Goal: Complete application form: Fill out and submit a form for a specific purpose

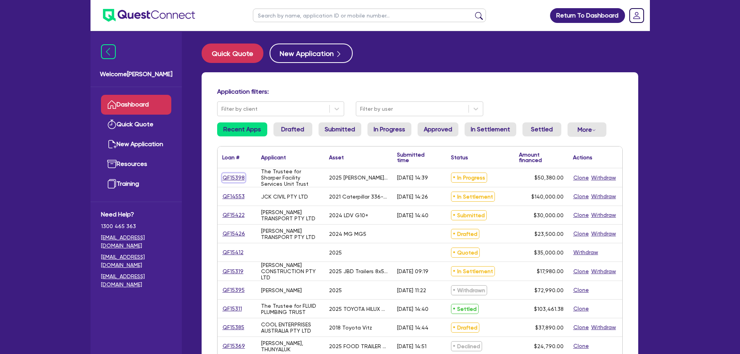
click at [231, 180] on link "QF15398" at bounding box center [233, 177] width 23 height 9
select select "Quest Finance - Own Book"
select select "SECONDARY_ASSETS"
select select "OTHER"
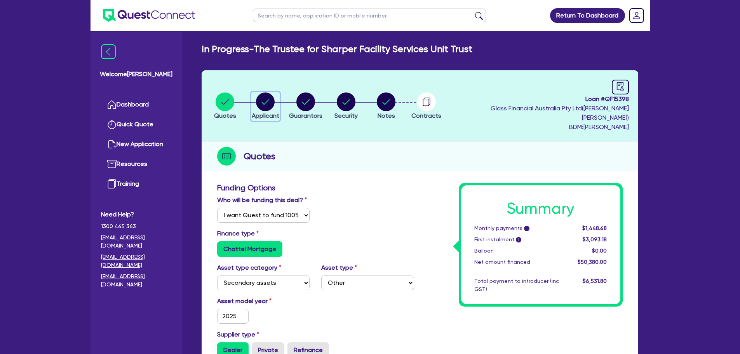
click at [273, 99] on circle "button" at bounding box center [265, 101] width 19 height 19
select select "TRUST"
select select "COMPANY"
select select "ADMINISTRATIVE_SUPPORT"
select select "DOMESTIC_COMMERCIAL_CLEANING"
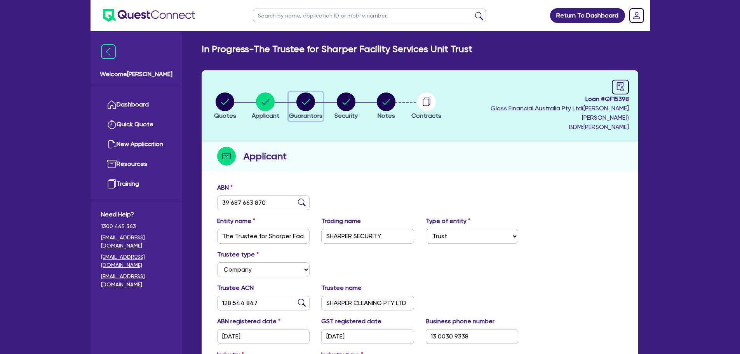
click at [308, 103] on circle "button" at bounding box center [305, 101] width 19 height 19
select select "MR"
select select "VIC"
select select "SINGLE"
select select "CASH"
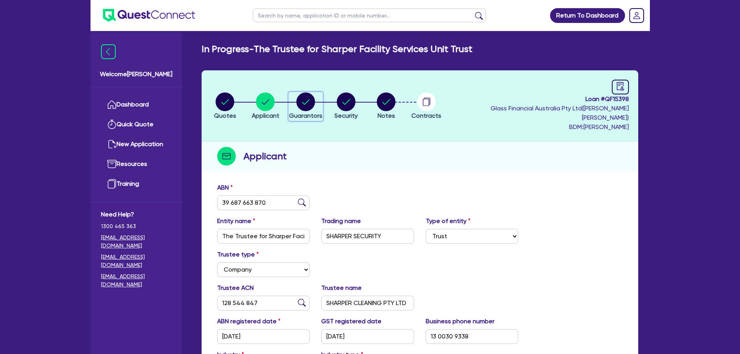
select select "VEHICLE"
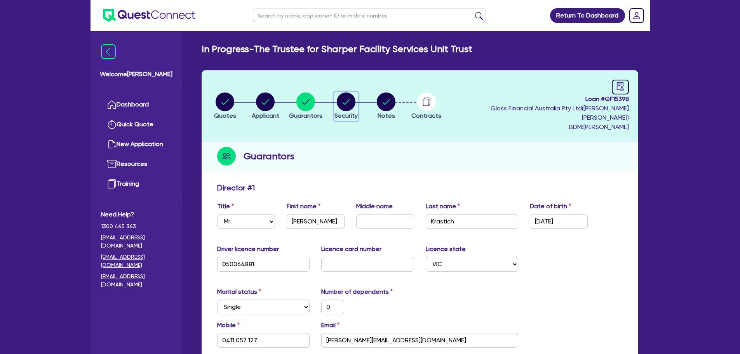
click at [355, 102] on circle "button" at bounding box center [346, 101] width 19 height 19
select select "SECONDARY_ASSETS"
select select "OTHER"
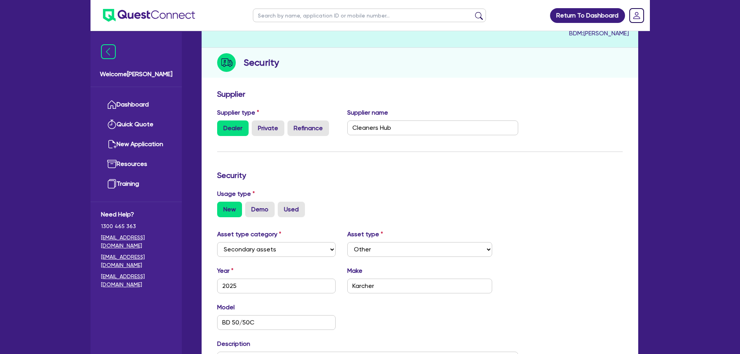
scroll to position [32, 0]
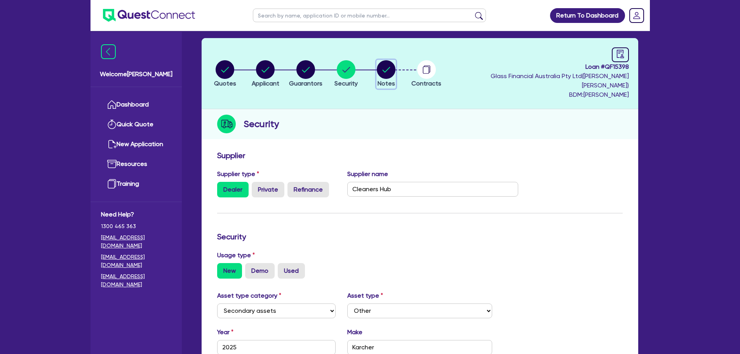
click at [395, 68] on circle "button" at bounding box center [386, 69] width 19 height 19
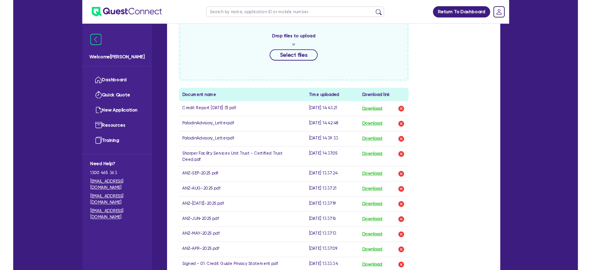
scroll to position [388, 0]
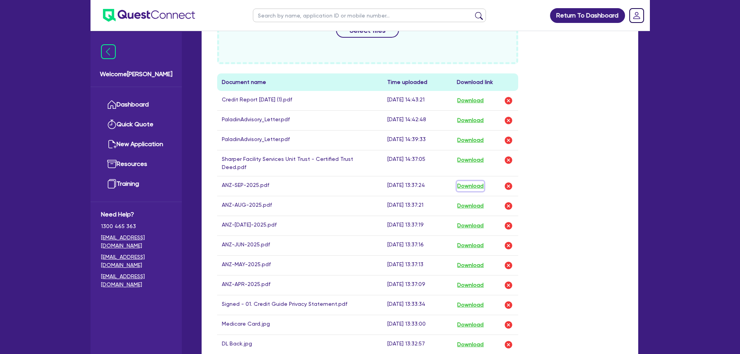
click at [471, 181] on button "Download" at bounding box center [470, 186] width 27 height 10
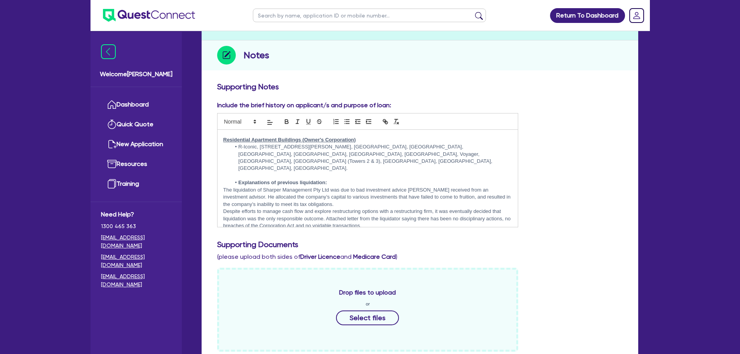
scroll to position [101, 0]
click at [131, 99] on link "Dashboard" at bounding box center [136, 105] width 70 height 20
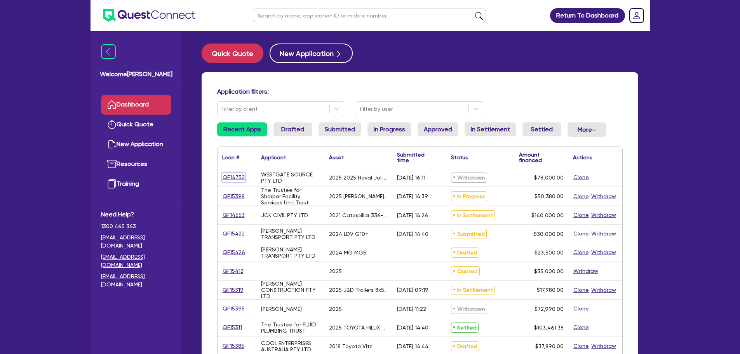
click at [227, 177] on link "QF14752" at bounding box center [233, 177] width 23 height 9
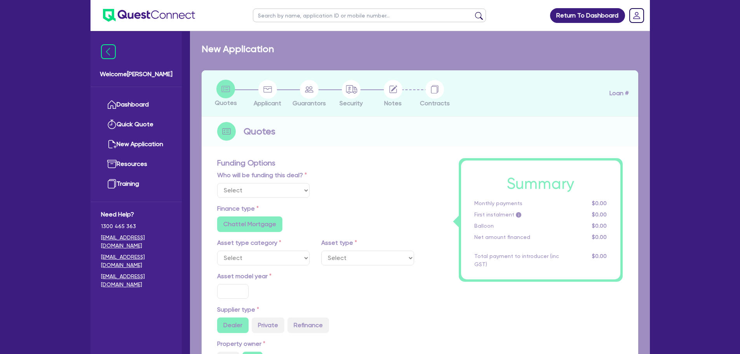
select select "Quest Finance - Own Book"
select select "CARS_AND_LIGHT_TRUCKS"
type input "2025"
radio input "true"
type input "82,500"
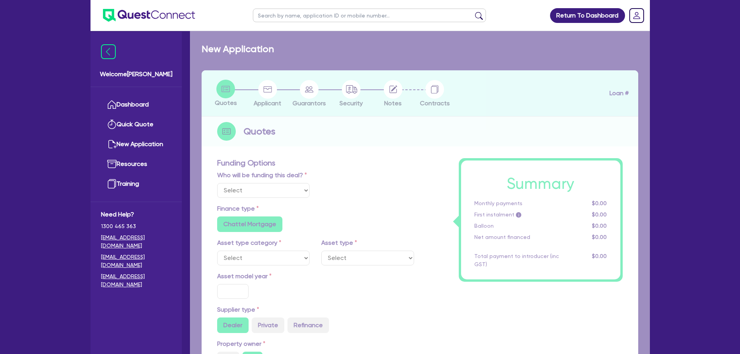
type input "4,500"
type input "30"
type input "24,750"
type input "7"
type input "5,460"
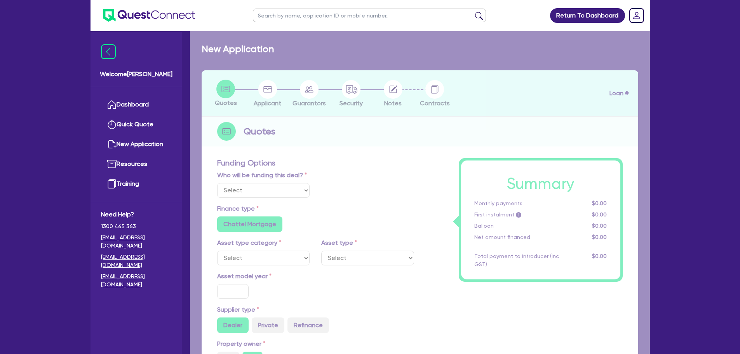
type input "17.95"
type input "1,100"
select select "PASSENGER_VEHICLES"
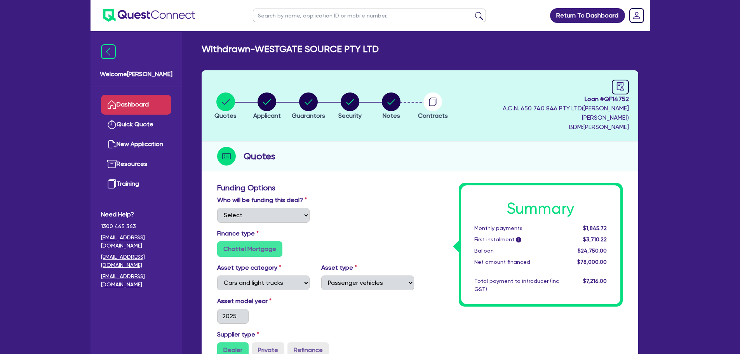
click at [126, 104] on link "Dashboard" at bounding box center [136, 105] width 70 height 20
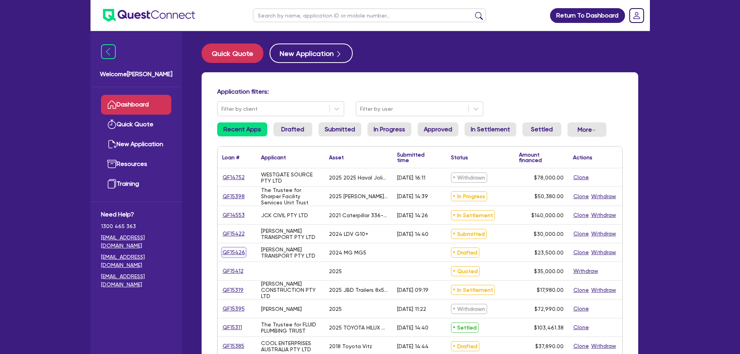
click at [229, 249] on link "QF15426" at bounding box center [233, 252] width 23 height 9
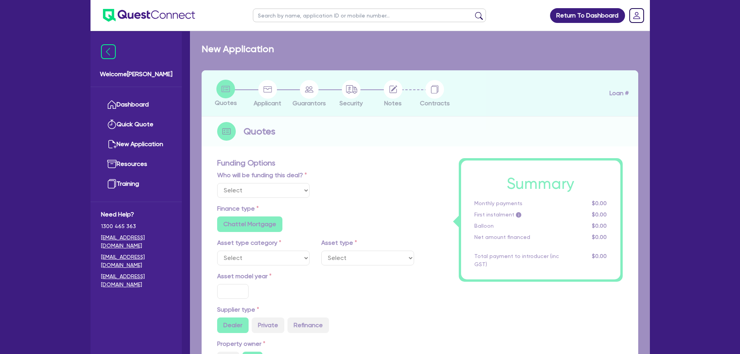
select select "Quest Finance - Own Book"
select select "CARS_AND_LIGHT_TRUCKS"
type input "2024"
radio input "false"
radio input "true"
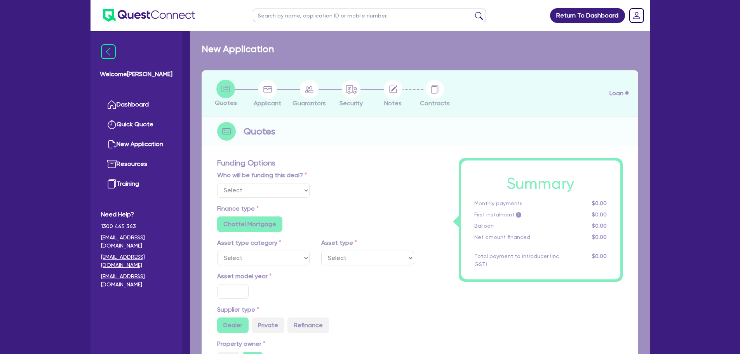
radio input "true"
type input "23,500"
type input "30"
type input "7,050"
type input "10"
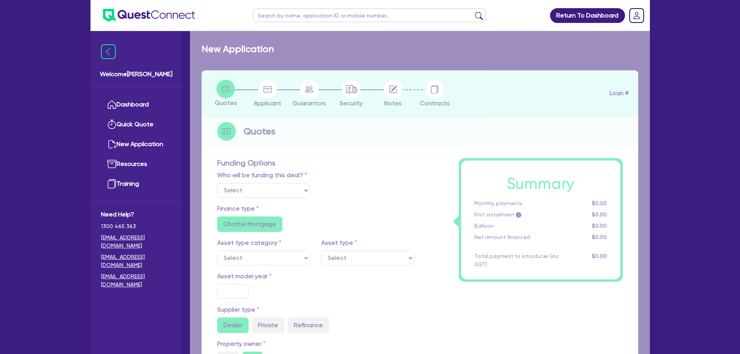
type input "2,350"
type input "17.95"
type input "900"
select select "PASSENGER_VEHICLES"
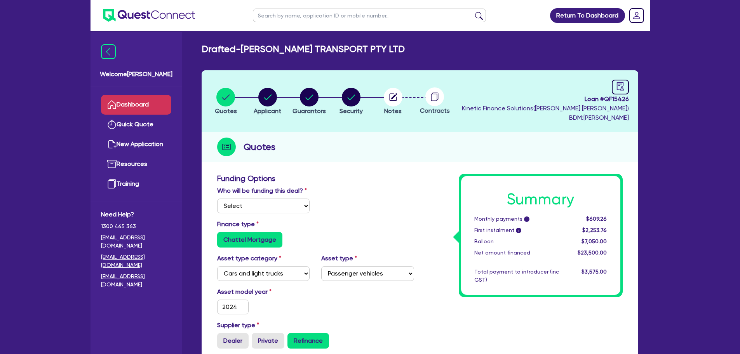
click at [147, 110] on link "Dashboard" at bounding box center [136, 105] width 70 height 20
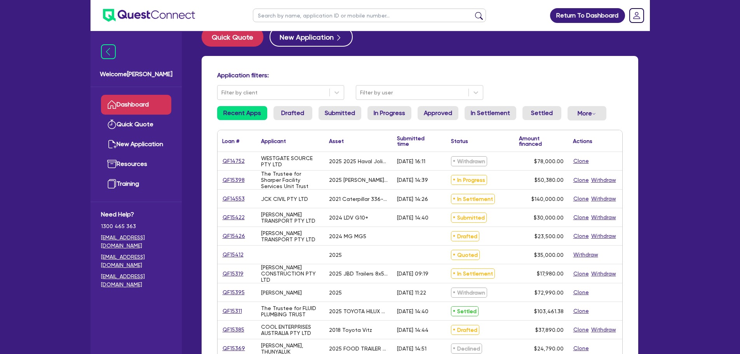
scroll to position [20, 0]
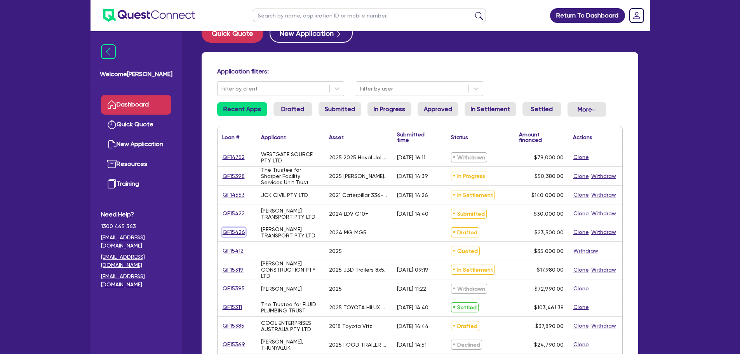
click at [229, 232] on link "QF15426" at bounding box center [233, 232] width 23 height 9
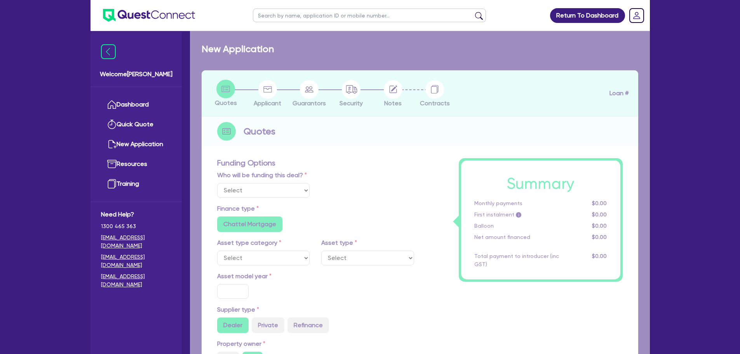
select select "Quest Finance - Own Book"
select select "CARS_AND_LIGHT_TRUCKS"
type input "2024"
radio input "false"
radio input "true"
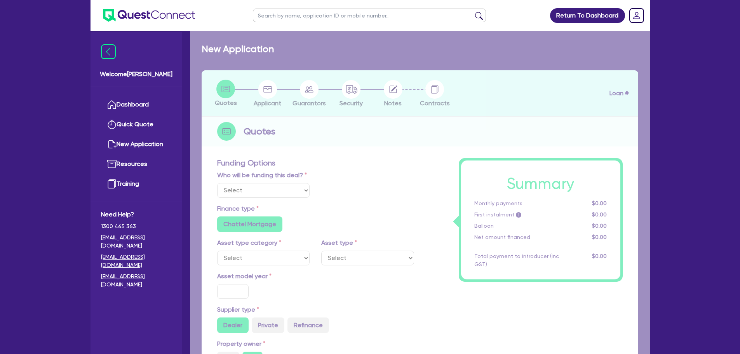
radio input "true"
type input "23,500"
type input "30"
type input "7,050"
type input "10"
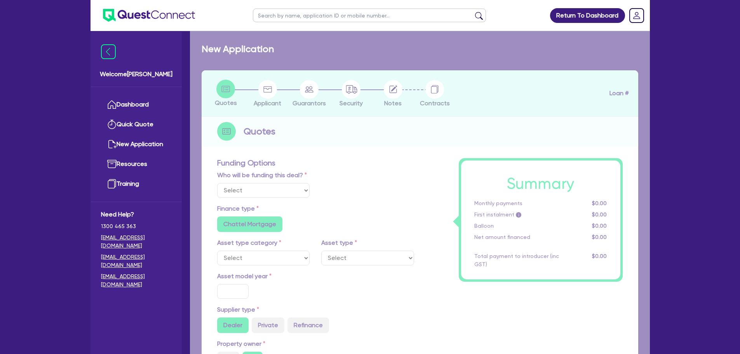
type input "2,350"
type input "17.95"
type input "900"
select select "PASSENGER_VEHICLES"
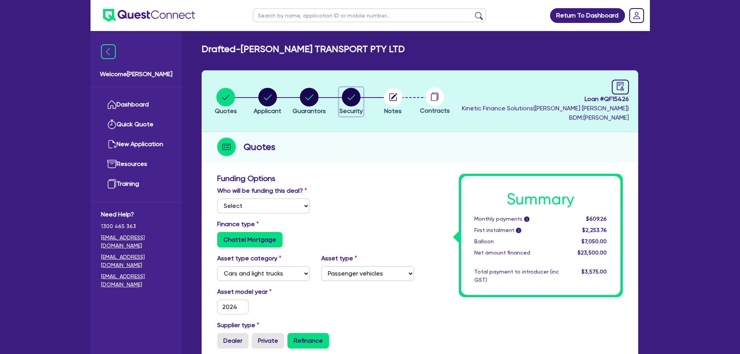
click at [349, 102] on circle "button" at bounding box center [351, 97] width 19 height 19
select select "CARS_AND_LIGHT_TRUCKS"
select select "PASSENGER_VEHICLES"
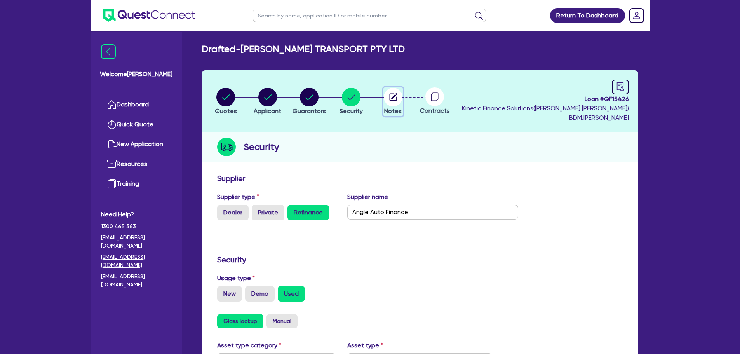
click at [392, 93] on circle "button" at bounding box center [393, 97] width 19 height 19
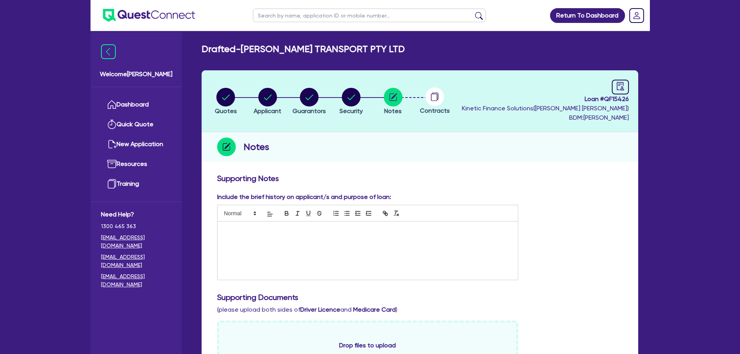
click at [337, 98] on li "Security" at bounding box center [351, 100] width 42 height 27
click at [357, 97] on circle "button" at bounding box center [351, 97] width 19 height 19
select select "CARS_AND_LIGHT_TRUCKS"
select select "PASSENGER_VEHICLES"
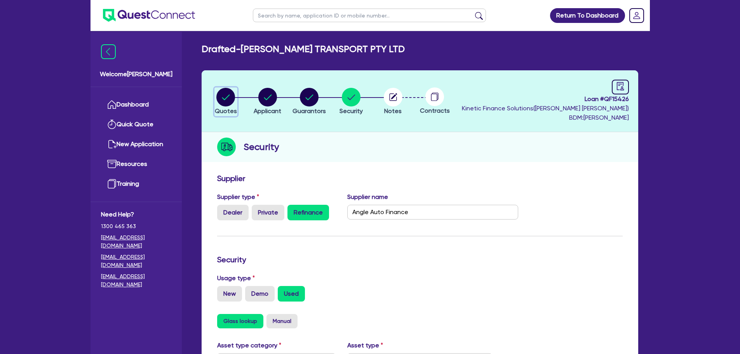
click at [215, 101] on div "button" at bounding box center [226, 97] width 22 height 19
select select "Quest Finance - Own Book"
select select "CARS_AND_LIGHT_TRUCKS"
select select "PASSENGER_VEHICLES"
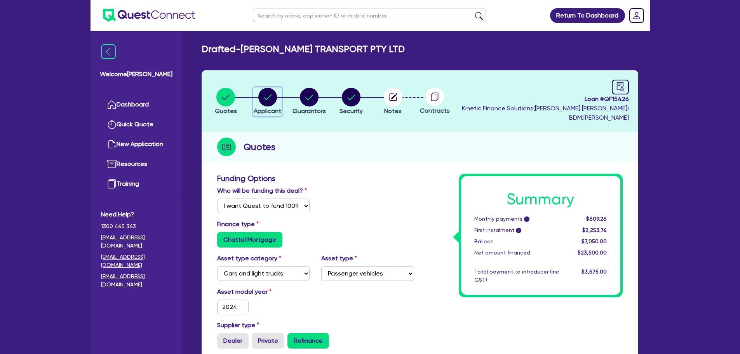
click at [271, 101] on circle "button" at bounding box center [267, 97] width 19 height 19
select select "COMPANY"
select select "TRANSPORT_WAREHOUSING"
select select "POSTAL_DELIVERY"
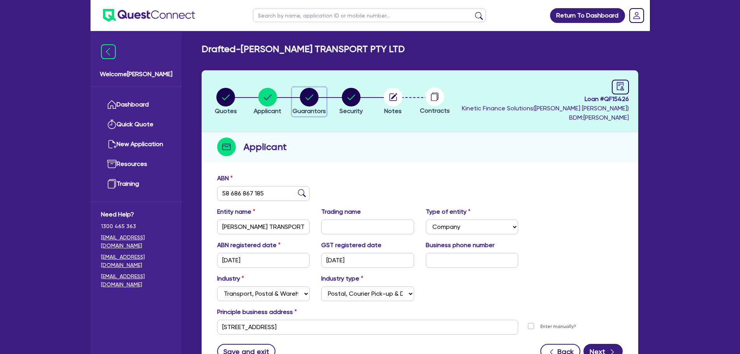
click at [308, 99] on circle "button" at bounding box center [309, 97] width 19 height 19
select select "MS"
select select "[GEOGRAPHIC_DATA]"
select select "MARRIED"
select select "VEHICLE"
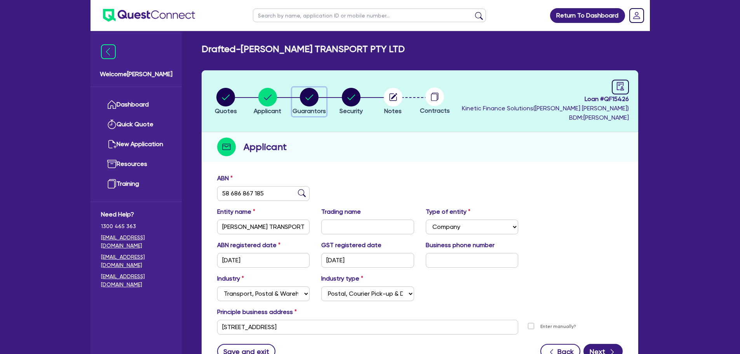
select select "CASH"
select select "INVESTMENT_PROPERTY"
select select "VEHICLE"
select select "MORTGAGE"
select select "VEHICLE_LOAN"
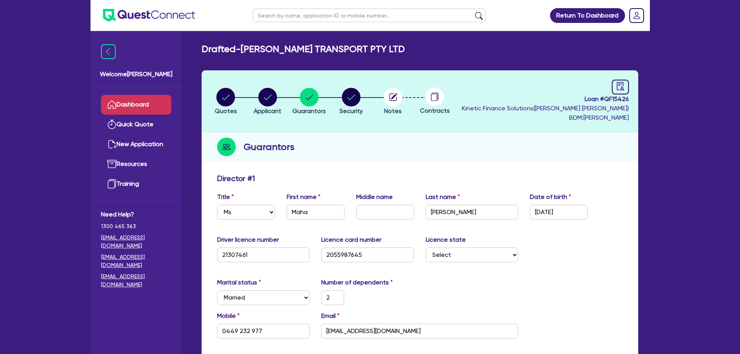
click at [159, 108] on link "Dashboard" at bounding box center [136, 105] width 70 height 20
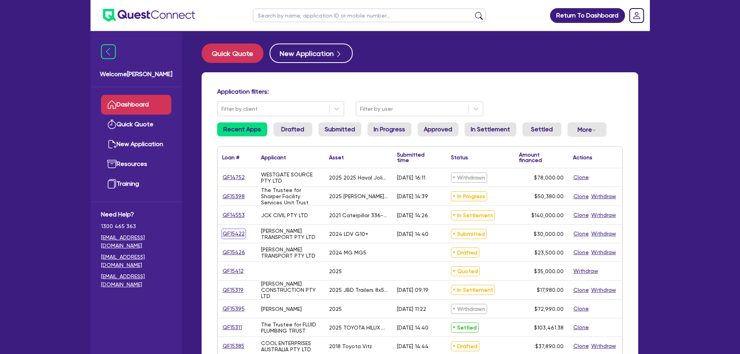
click at [229, 233] on link "QF15422" at bounding box center [233, 233] width 23 height 9
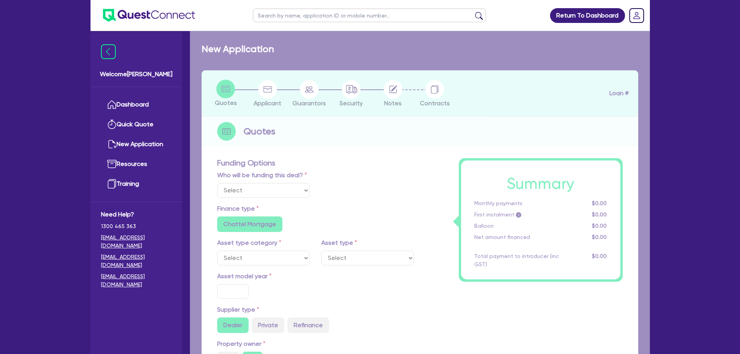
select select "Quest Finance - Own Book"
select select "CARS_AND_LIGHT_TRUCKS"
type input "2024"
radio input "false"
radio input "true"
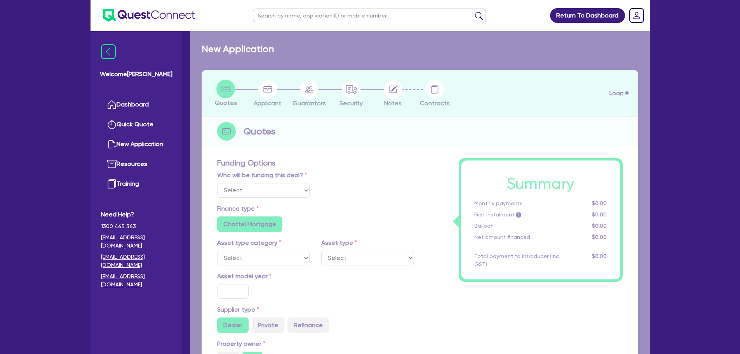
radio input "true"
type input "30,000"
type input "30"
type input "9,000"
type input "10"
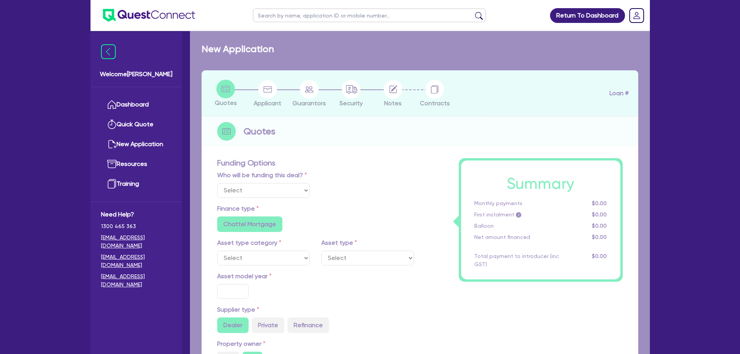
type input "3,000"
type input "17.95"
select select "VANS_AND_UTES"
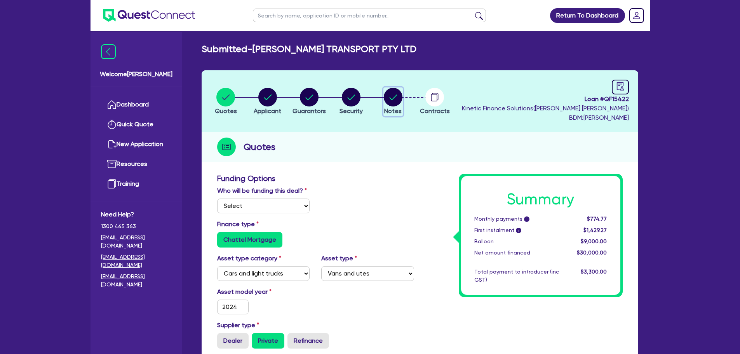
click at [395, 103] on circle "button" at bounding box center [393, 97] width 19 height 19
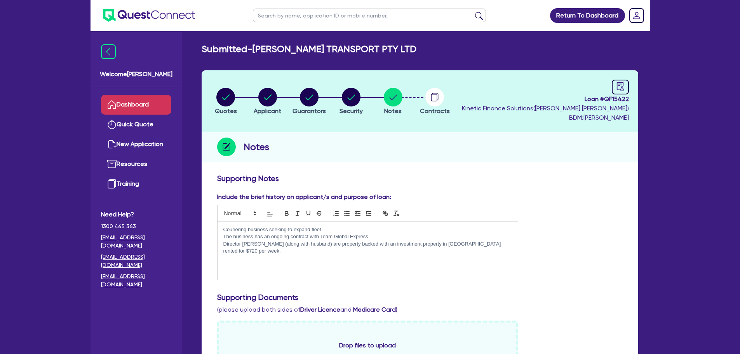
click at [136, 105] on link "Dashboard" at bounding box center [136, 105] width 70 height 20
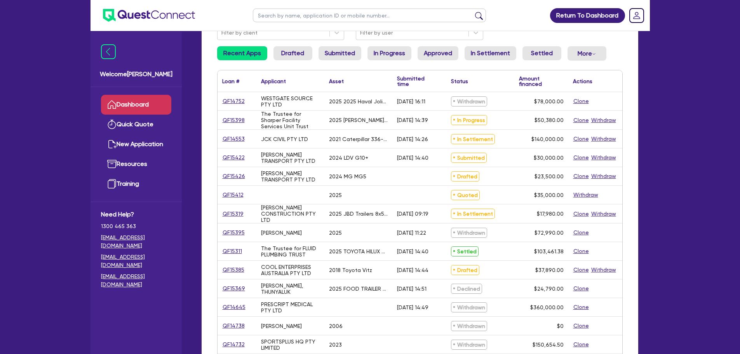
scroll to position [78, 0]
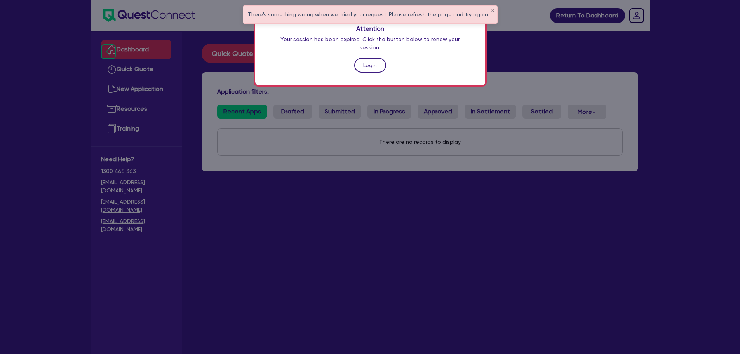
click at [375, 59] on link "Login" at bounding box center [370, 65] width 32 height 15
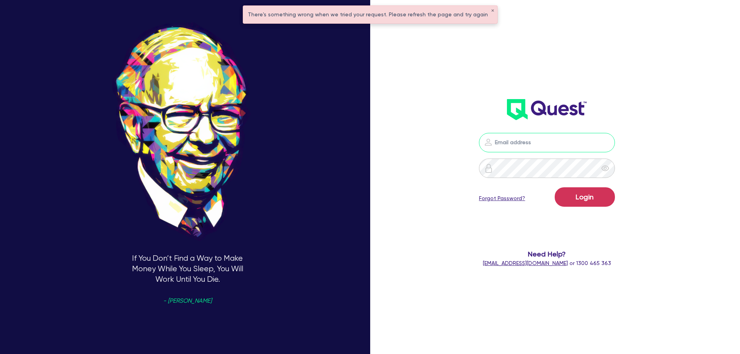
type input "sam.millard@quest.finance"
click at [594, 204] on button "Login" at bounding box center [584, 196] width 60 height 19
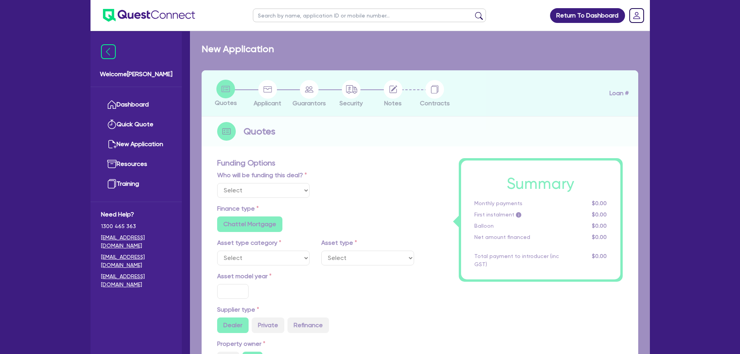
select select "Quest Finance - Own Book"
select select "SECONDARY_ASSETS"
type input "2025"
type input "50,380"
type input "10"
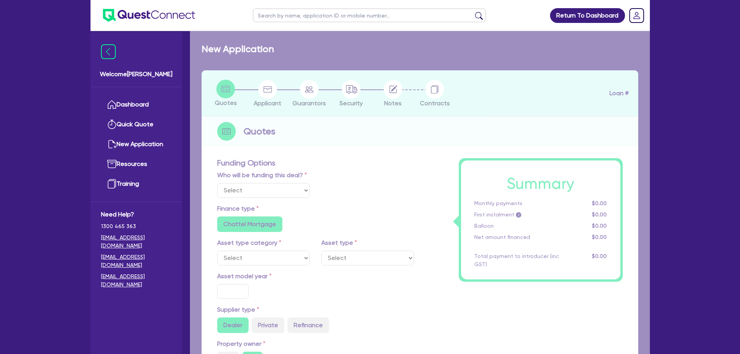
type input "5,038"
type input "17.95"
type input "900"
select select "OTHER"
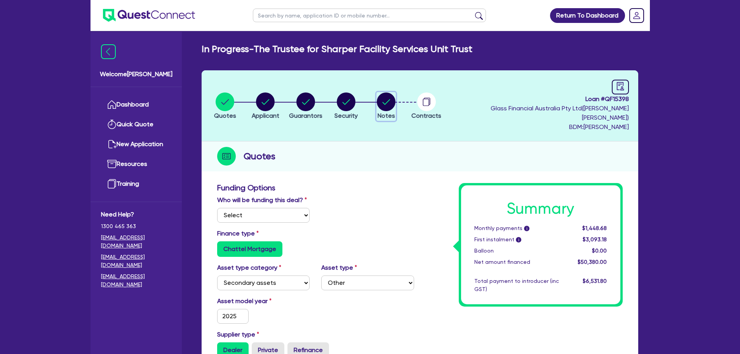
click at [393, 94] on circle "button" at bounding box center [386, 101] width 19 height 19
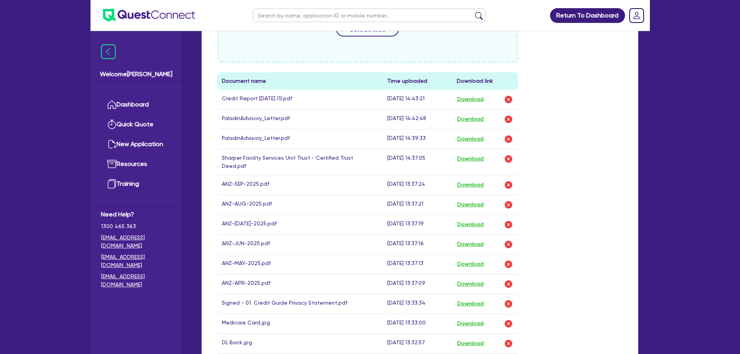
scroll to position [388, 0]
click at [476, 96] on button "Download" at bounding box center [470, 101] width 27 height 10
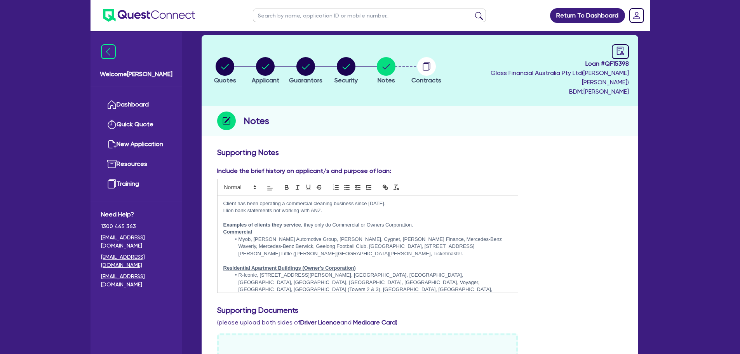
scroll to position [0, 0]
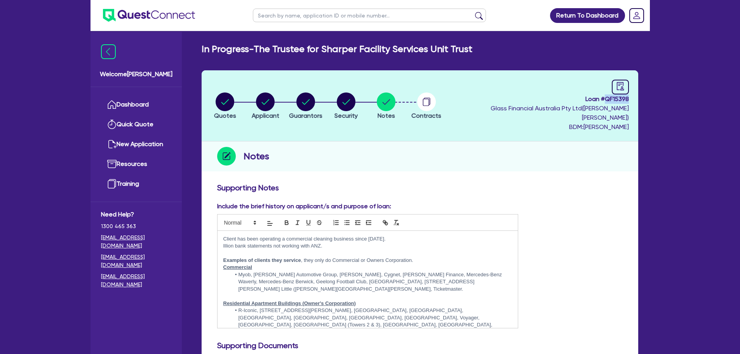
drag, startPoint x: 604, startPoint y: 97, endPoint x: 629, endPoint y: 101, distance: 25.6
click at [629, 101] on header "Quotes Applicant Guarantors Security Notes Contracts Loan # QF15398 Glass Finan…" at bounding box center [419, 105] width 436 height 71
copy span "QF15398"
click at [142, 97] on link "Dashboard" at bounding box center [136, 105] width 70 height 20
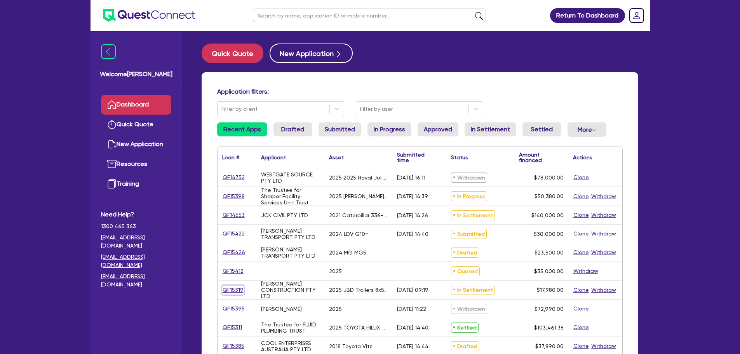
click at [223, 289] on link "QF15319" at bounding box center [233, 289] width 22 height 9
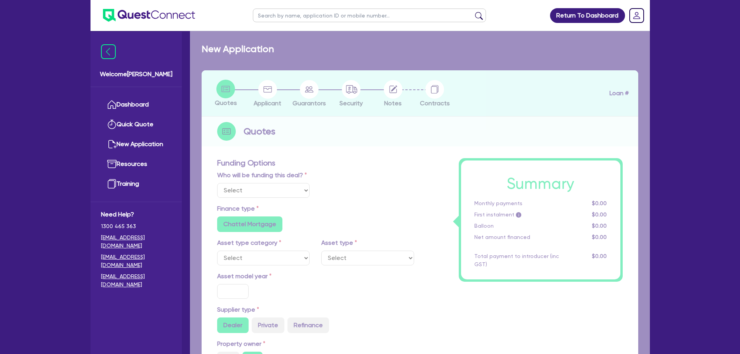
select select "Quest Finance - Own Book"
select select "PRIMARY_ASSETS"
type input "2025"
type input "18,480"
type input "500"
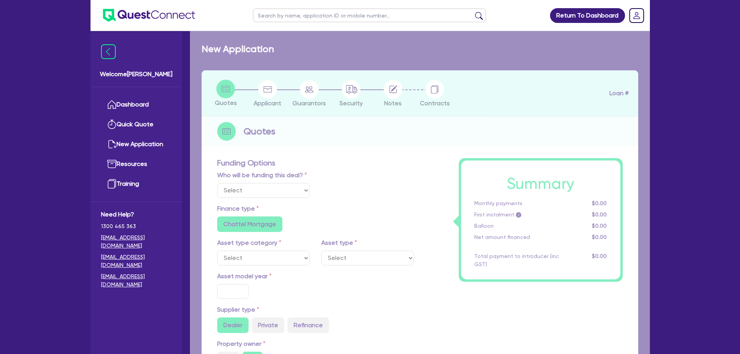
type input "10"
type input "1,798"
type input "17.95"
type input "1,200"
select select "TRAILERS"
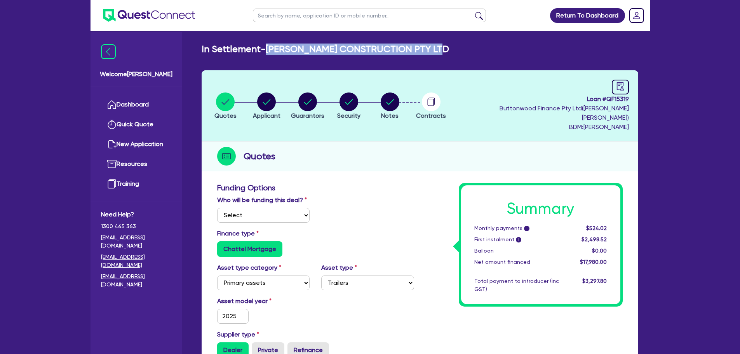
drag, startPoint x: 448, startPoint y: 45, endPoint x: 267, endPoint y: 49, distance: 181.0
click at [267, 49] on div "In Settlement - COOPER JAMES CONSTRUCTION PTY LTD" at bounding box center [420, 48] width 448 height 11
copy h2 "[PERSON_NAME] CONSTRUCTION PTY LTD"
